Goal: Information Seeking & Learning: Check status

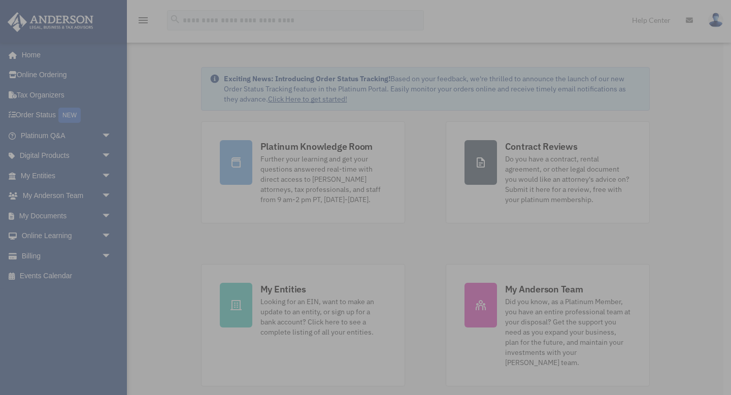
click at [104, 177] on div "x" at bounding box center [365, 197] width 731 height 395
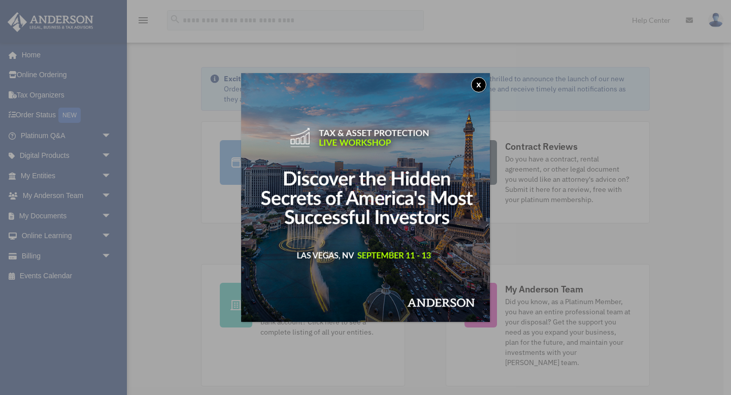
click at [479, 87] on button "x" at bounding box center [478, 84] width 15 height 15
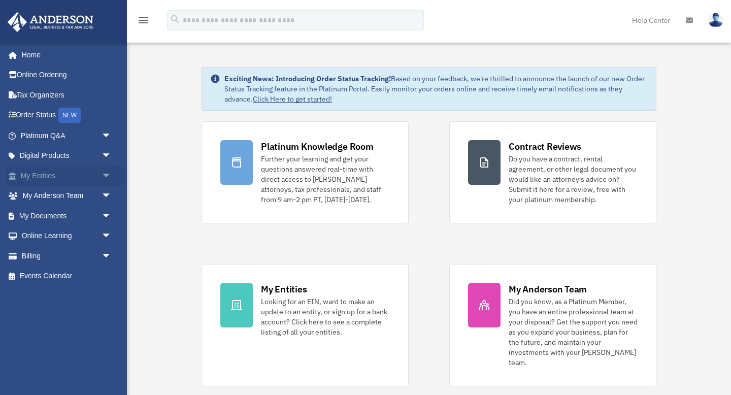
click at [105, 174] on span "arrow_drop_down" at bounding box center [112, 176] width 20 height 21
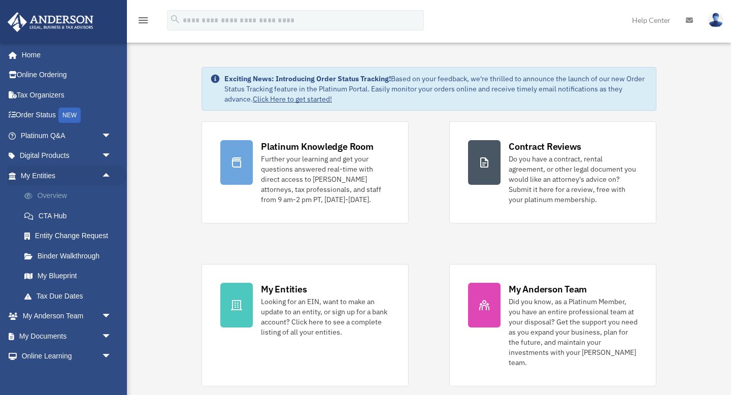
click at [62, 194] on link "Overview" at bounding box center [70, 196] width 113 height 20
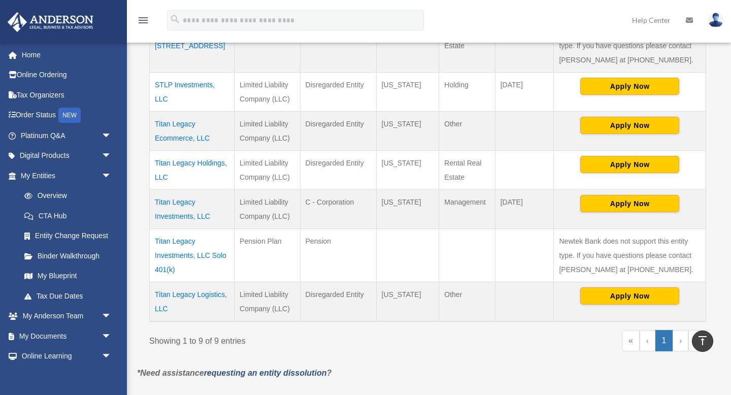
scroll to position [415, 0]
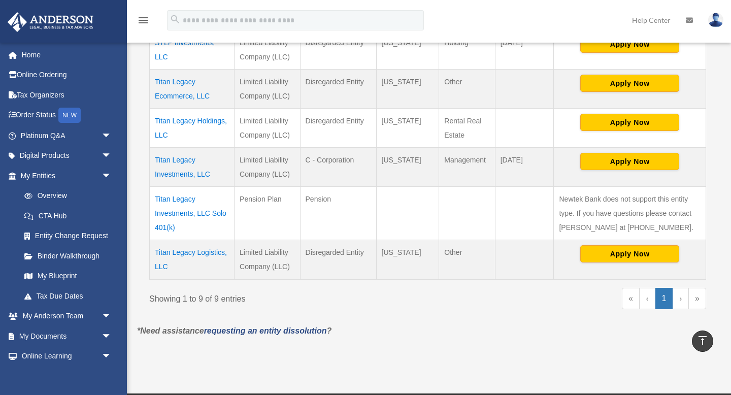
click at [180, 94] on td "Titan Legacy Ecommerce, LLC" at bounding box center [192, 88] width 85 height 39
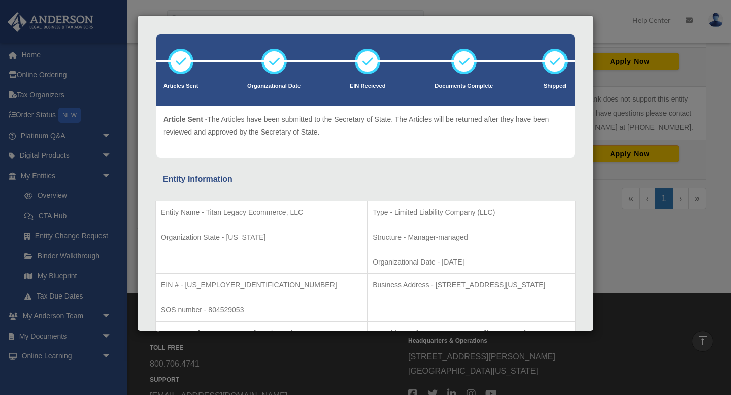
scroll to position [35, 0]
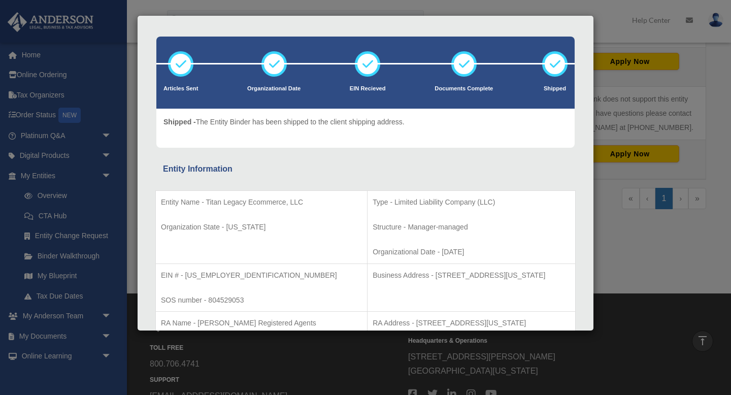
click at [603, 23] on div "Details × Articles Sent Organizational Date" at bounding box center [365, 197] width 731 height 395
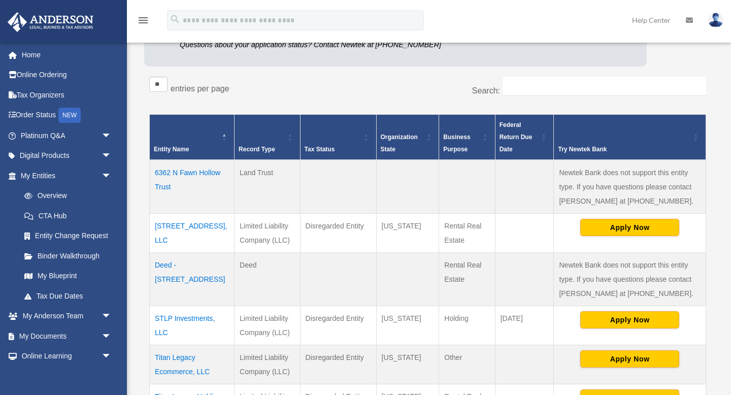
scroll to position [134, 0]
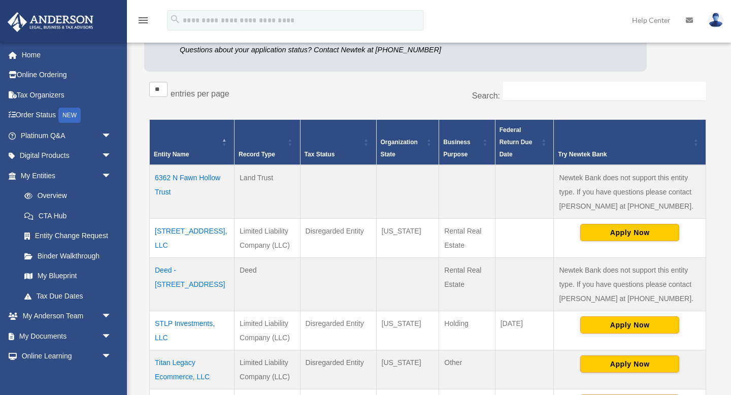
click at [713, 21] on img at bounding box center [715, 20] width 15 height 15
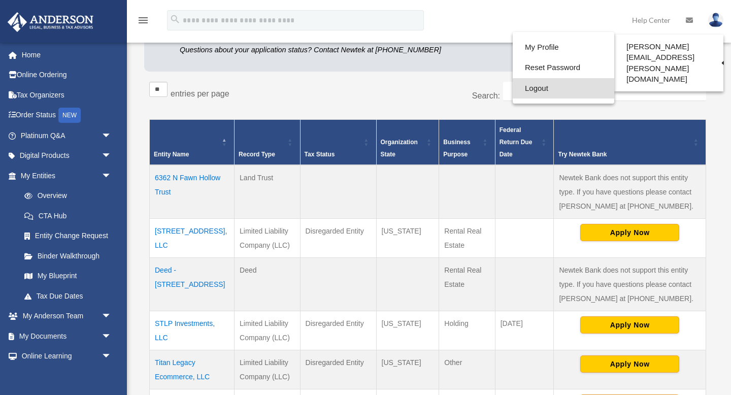
click at [522, 92] on link "Logout" at bounding box center [564, 88] width 102 height 21
